Goal: Information Seeking & Learning: Learn about a topic

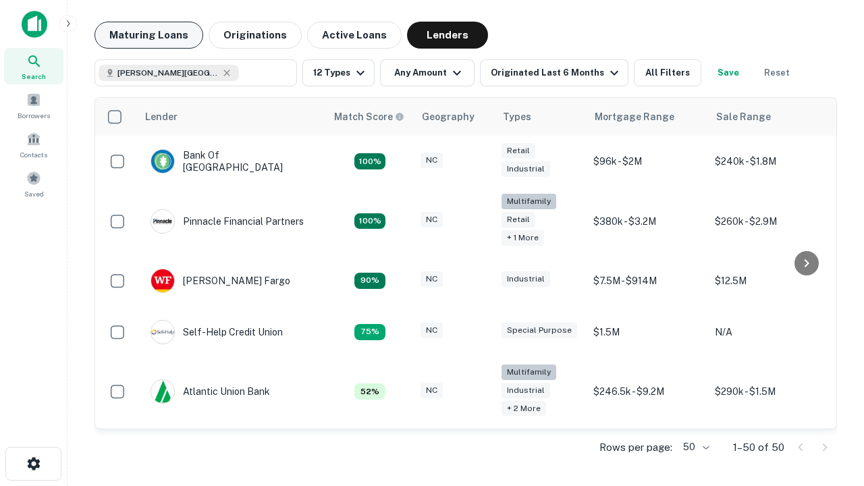
click at [148, 35] on button "Maturing Loans" at bounding box center [148, 35] width 109 height 27
